Goal: Task Accomplishment & Management: Manage account settings

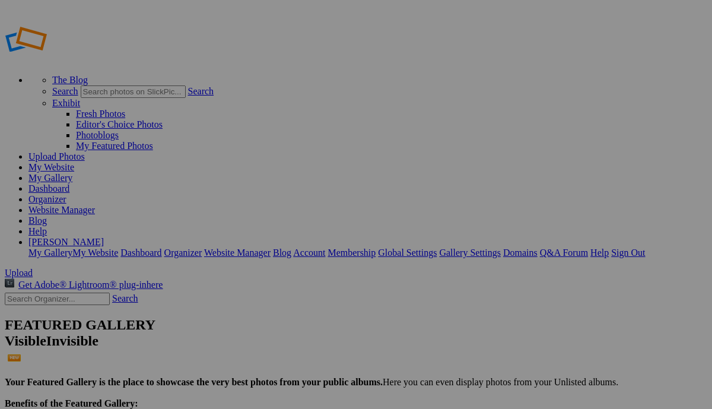
click at [74, 162] on link "My Website" at bounding box center [51, 167] width 46 height 10
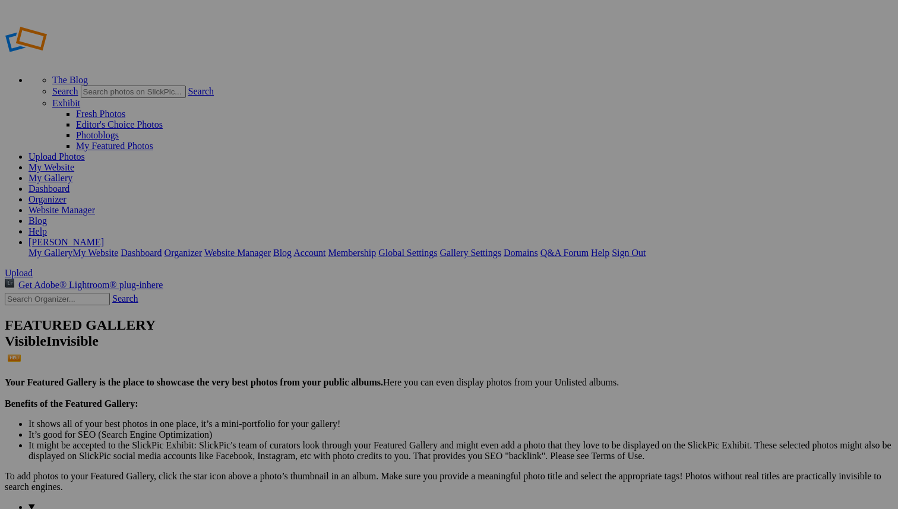
click at [351, 306] on span "Close" at bounding box center [340, 311] width 21 height 10
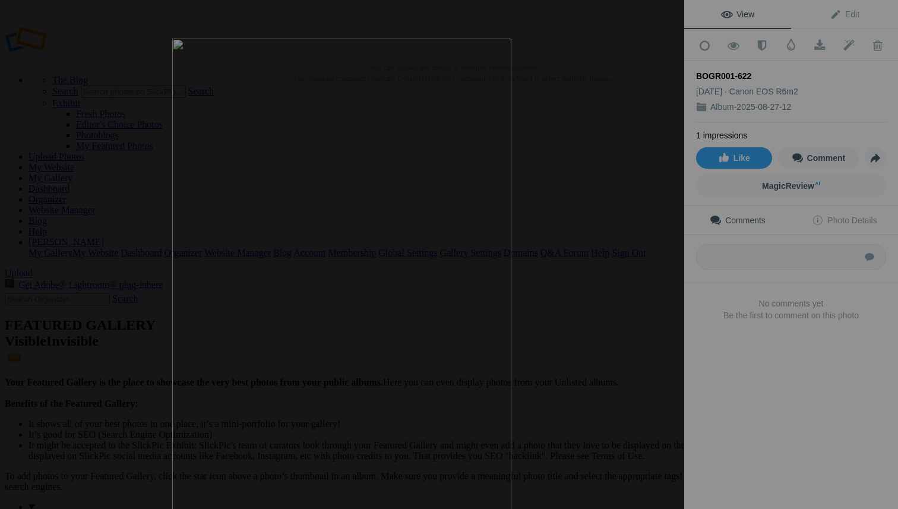
click at [410, 249] on img at bounding box center [341, 293] width 339 height 509
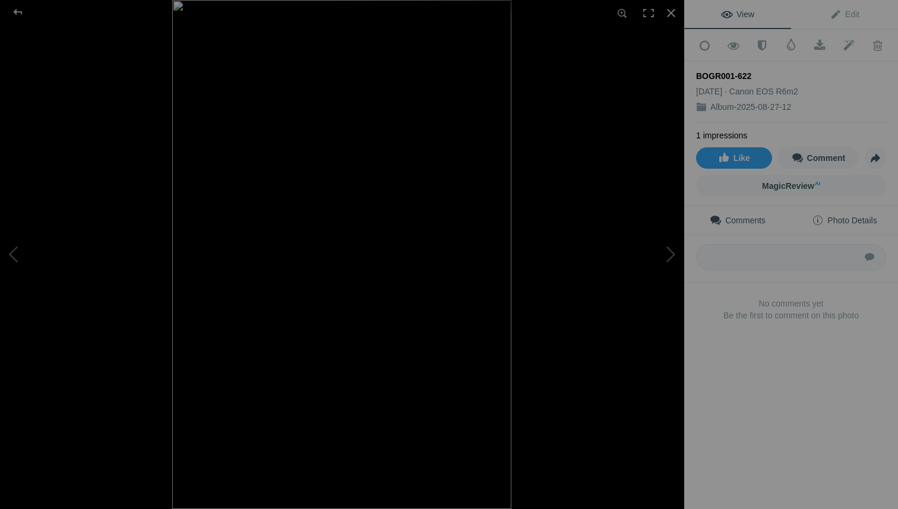
click at [832, 217] on span "Photo Details" at bounding box center [844, 220] width 65 height 9
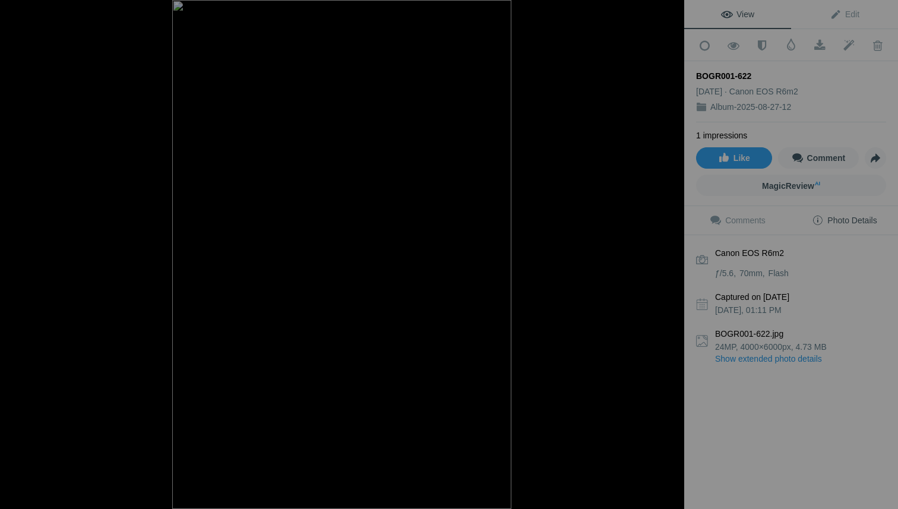
click at [648, 14] on div at bounding box center [648, 13] width 26 height 26
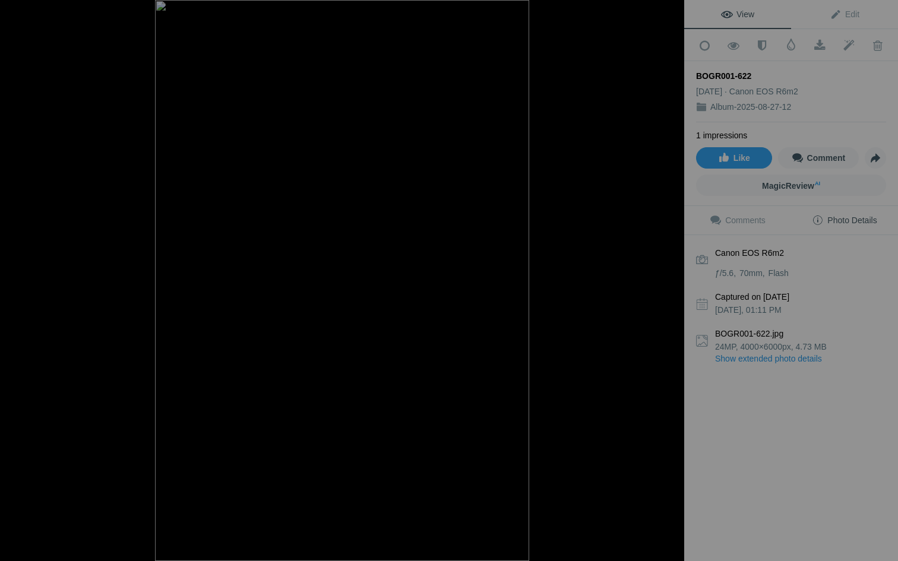
click at [648, 66] on div at bounding box center [497, 280] width 684 height 561
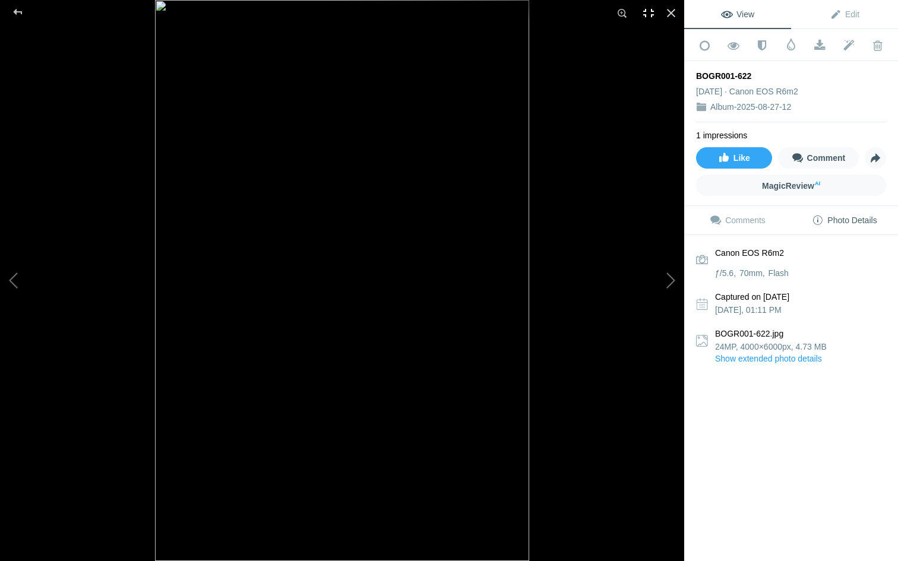
click at [648, 13] on div at bounding box center [648, 13] width 26 height 26
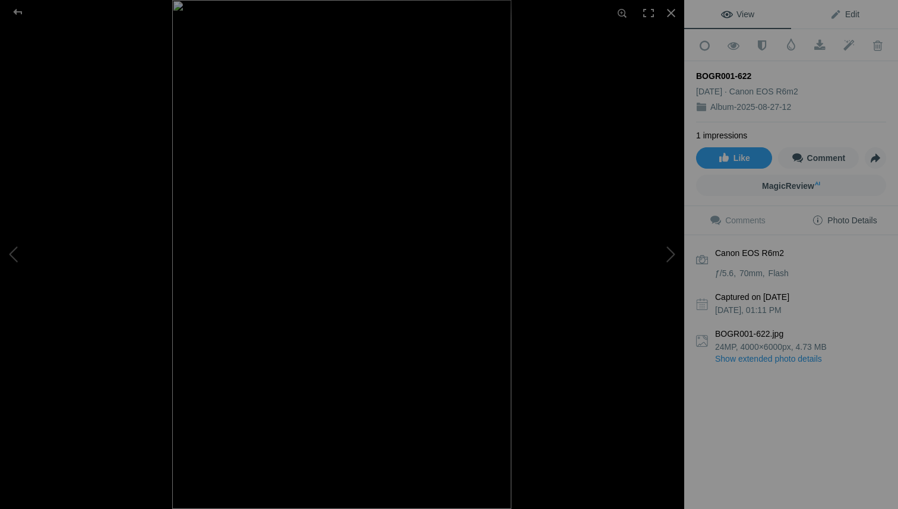
click at [838, 16] on span "Edit" at bounding box center [844, 13] width 30 height 9
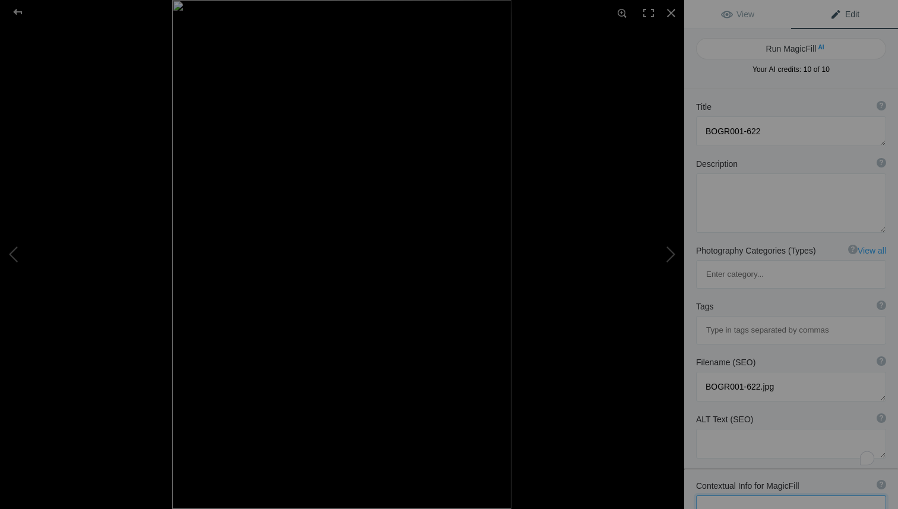
click at [736, 495] on textarea "To enrich screen reader interactions, please activate Accessibility in Grammarl…" at bounding box center [791, 510] width 190 height 30
click at [729, 14] on span "View" at bounding box center [737, 13] width 33 height 9
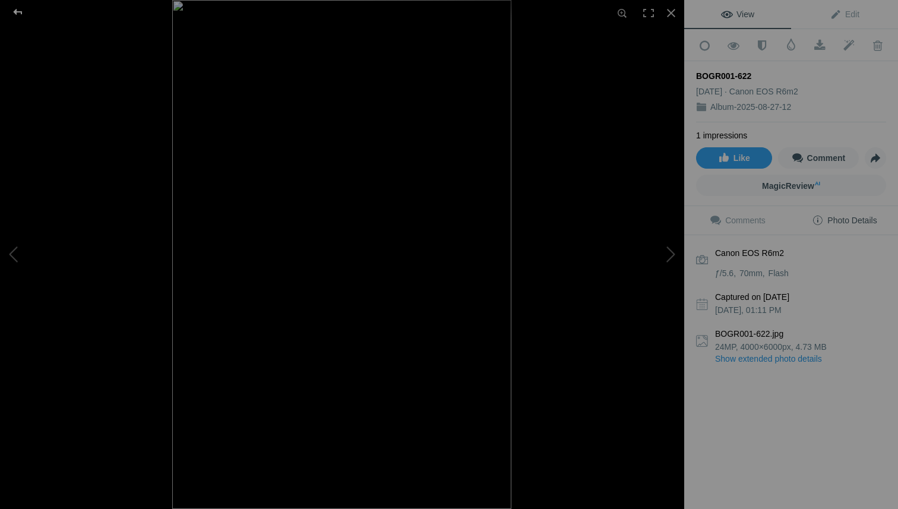
click at [18, 11] on div at bounding box center [17, 12] width 43 height 24
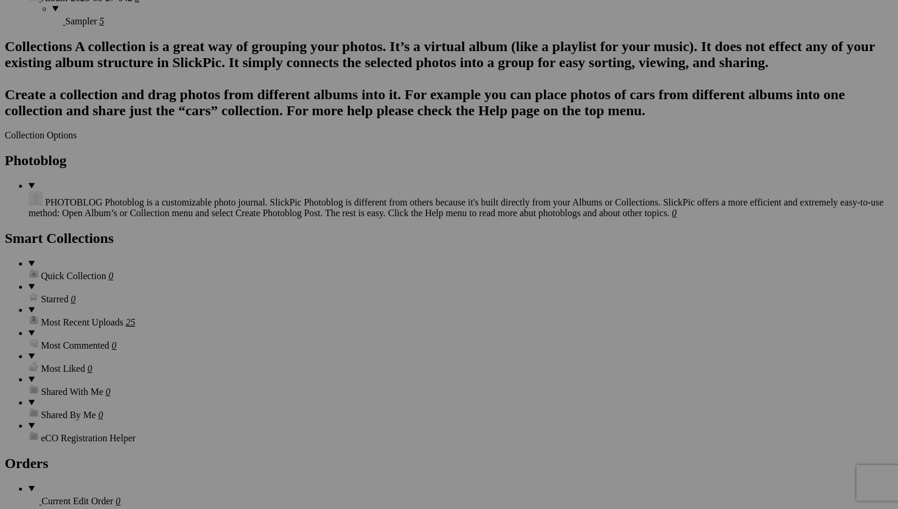
scroll to position [1029, 0]
